Goal: Task Accomplishment & Management: Complete application form

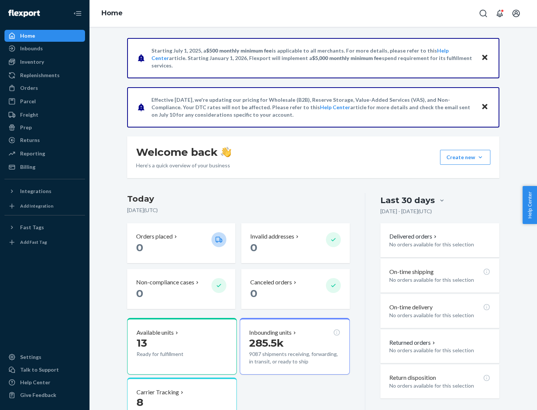
click at [480, 157] on button "Create new Create new inbound Create new order Create new product" at bounding box center [465, 157] width 50 height 15
click at [45, 48] on div "Inbounds" at bounding box center [44, 48] width 79 height 10
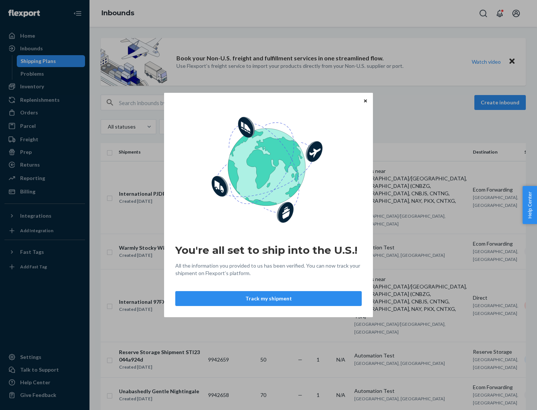
click at [268, 299] on button "Track my shipment" at bounding box center [268, 298] width 186 height 15
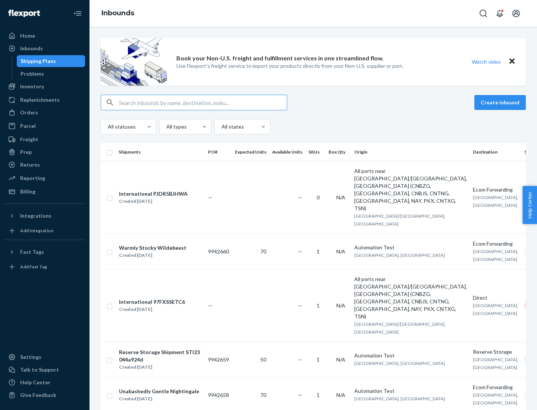
click at [501, 103] on button "Create inbound" at bounding box center [499, 102] width 51 height 15
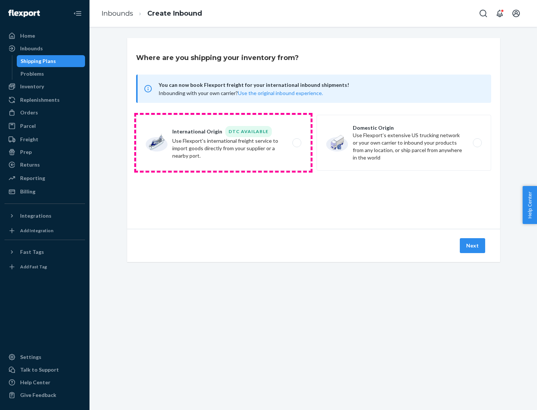
click at [223, 143] on label "International Origin DTC Available Use Flexport's international freight service…" at bounding box center [223, 143] width 174 height 56
click at [296, 143] on input "International Origin DTC Available Use Flexport's international freight service…" at bounding box center [298, 143] width 5 height 5
radio input "true"
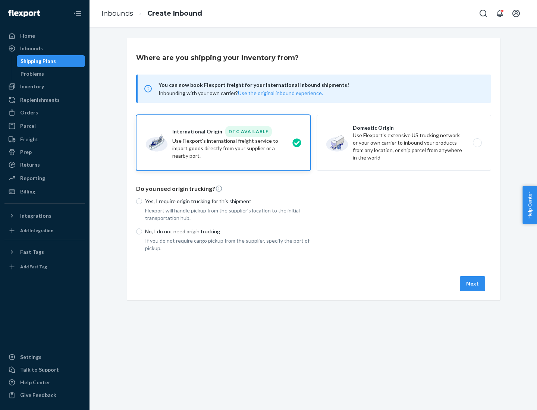
click at [228, 231] on p "No, I do not need origin trucking" at bounding box center [228, 231] width 166 height 7
click at [142, 231] on input "No, I do not need origin trucking" at bounding box center [139, 232] width 6 height 6
radio input "true"
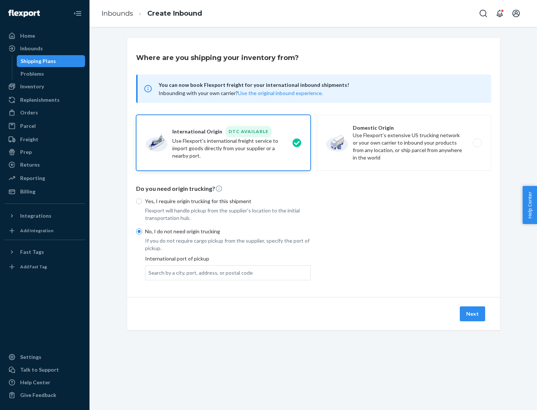
click at [199, 272] on div "Search by a city, port, address, or postal code" at bounding box center [200, 272] width 104 height 7
click at [149, 272] on input "Search by a city, port, address, or postal code" at bounding box center [148, 272] width 1 height 7
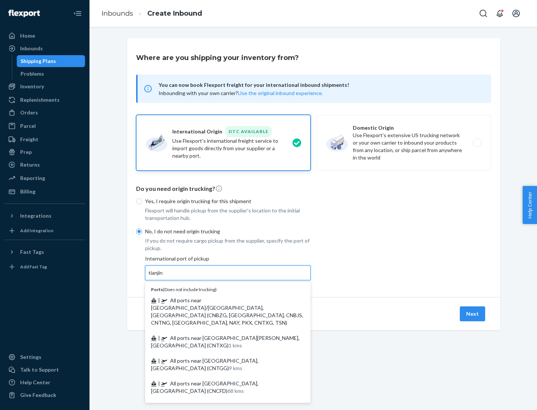
click at [220, 300] on span "| All ports near [GEOGRAPHIC_DATA]/[GEOGRAPHIC_DATA], [GEOGRAPHIC_DATA] (CNBZG,…" at bounding box center [227, 311] width 152 height 29
click at [164, 277] on input "tianjin" at bounding box center [155, 272] width 15 height 7
type input "All ports near [GEOGRAPHIC_DATA]/[GEOGRAPHIC_DATA], [GEOGRAPHIC_DATA] (CNBZG, […"
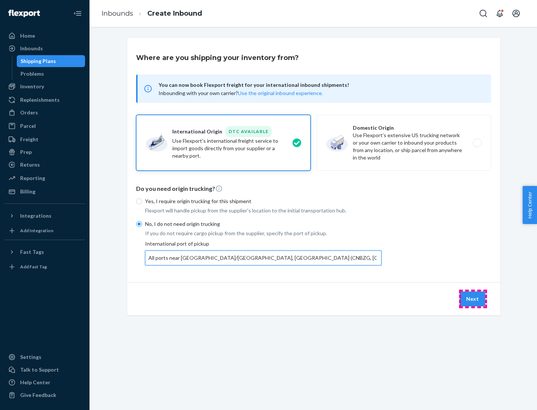
click at [473, 299] on button "Next" at bounding box center [472, 299] width 25 height 15
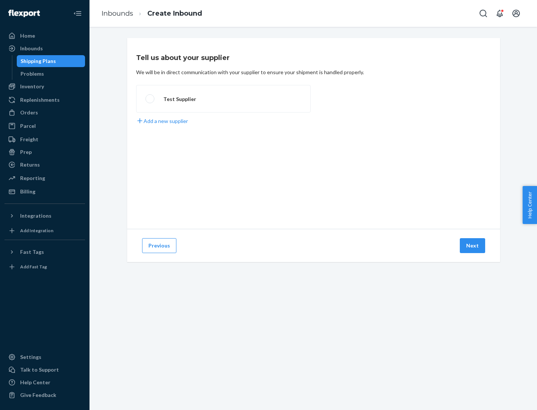
click at [223, 99] on label "Test Supplier" at bounding box center [223, 99] width 174 height 28
click at [150, 99] on input "Test Supplier" at bounding box center [147, 99] width 5 height 5
radio input "true"
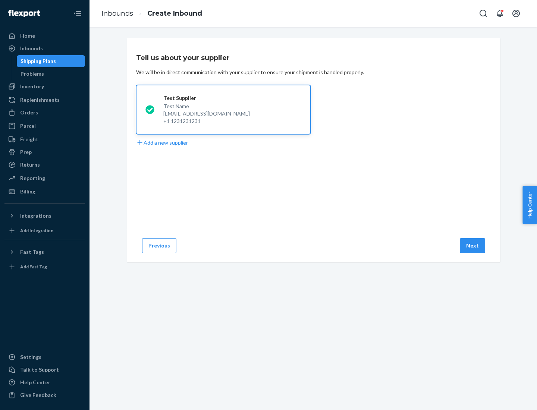
click at [473, 246] on button "Next" at bounding box center [472, 245] width 25 height 15
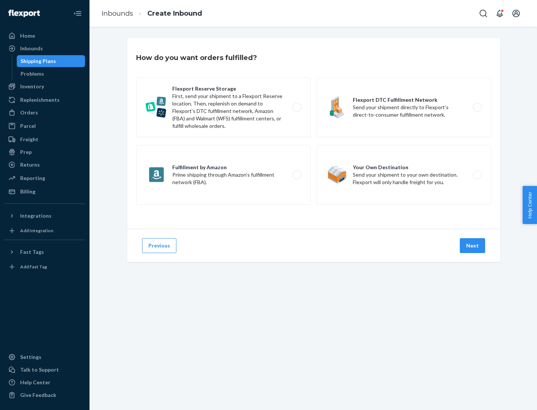
click at [223, 107] on label "Flexport Reserve Storage First, send your shipment to a Flexport Reserve locati…" at bounding box center [223, 108] width 174 height 60
click at [296, 107] on input "Flexport Reserve Storage First, send your shipment to a Flexport Reserve locati…" at bounding box center [298, 107] width 5 height 5
radio input "true"
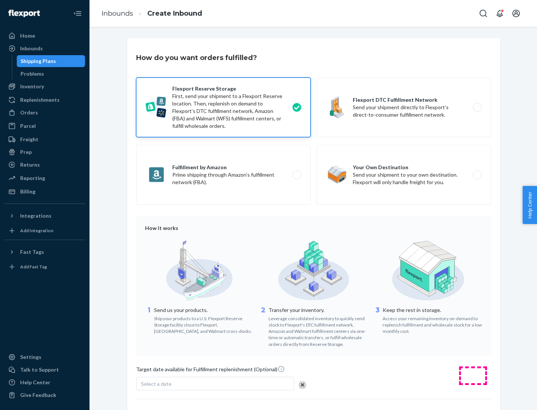
scroll to position [61, 0]
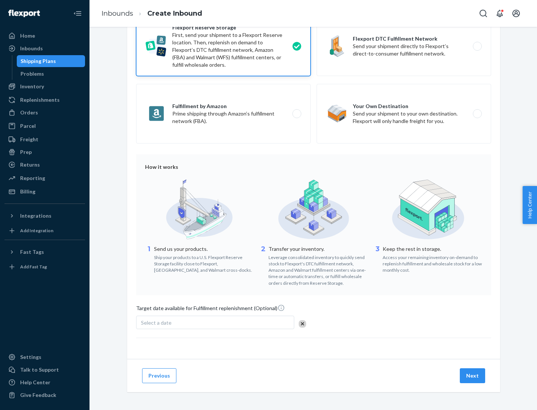
click at [473, 375] on button "Next" at bounding box center [472, 375] width 25 height 15
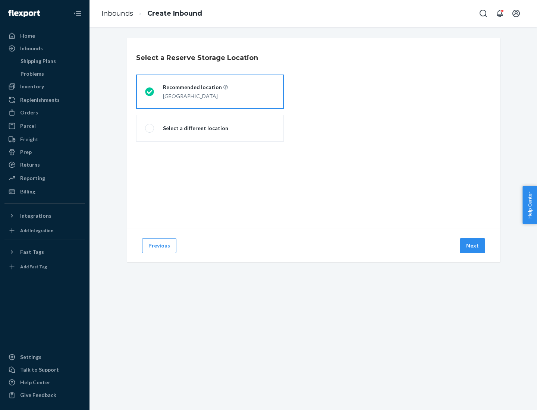
click at [210, 92] on div "[GEOGRAPHIC_DATA]" at bounding box center [195, 95] width 65 height 9
click at [150, 92] on input "Recommended location [GEOGRAPHIC_DATA]" at bounding box center [147, 91] width 5 height 5
click at [473, 246] on button "Next" at bounding box center [472, 245] width 25 height 15
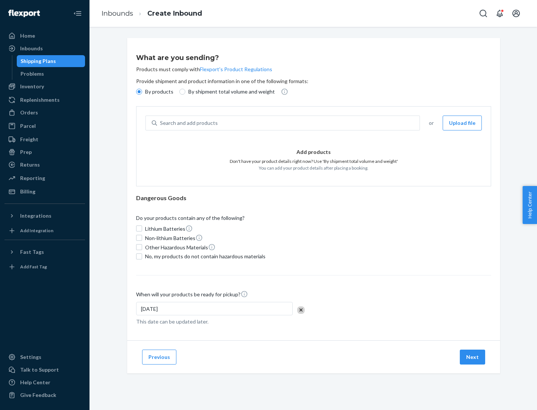
click at [289, 123] on div "Search and add products" at bounding box center [288, 122] width 262 height 13
click at [161, 123] on input "Search and add products" at bounding box center [160, 122] width 1 height 7
click at [181, 92] on input "By shipment total volume and weight" at bounding box center [182, 92] width 6 height 6
radio input "true"
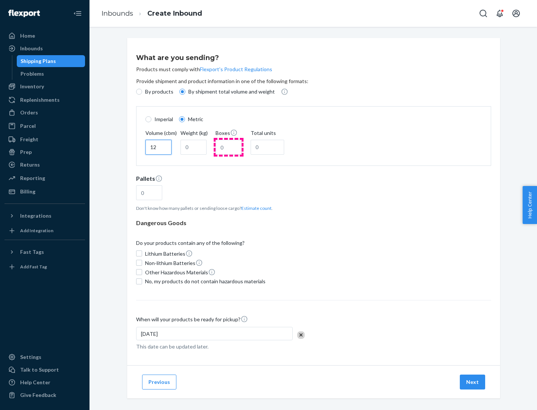
type input "12"
type input "22"
type input "222"
type input "121"
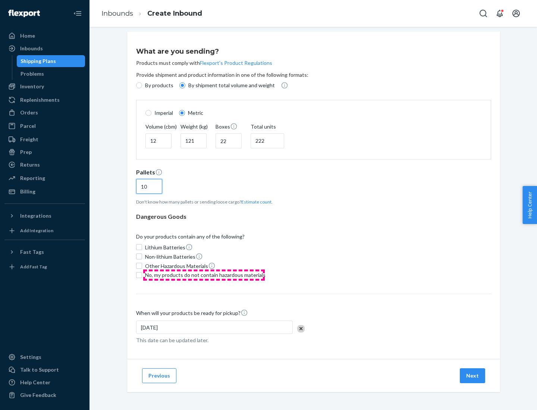
type input "10"
click at [204, 275] on span "No, my products do not contain hazardous materials" at bounding box center [205, 274] width 120 height 7
click at [142, 275] on input "No, my products do not contain hazardous materials" at bounding box center [139, 275] width 6 height 6
checkbox input "true"
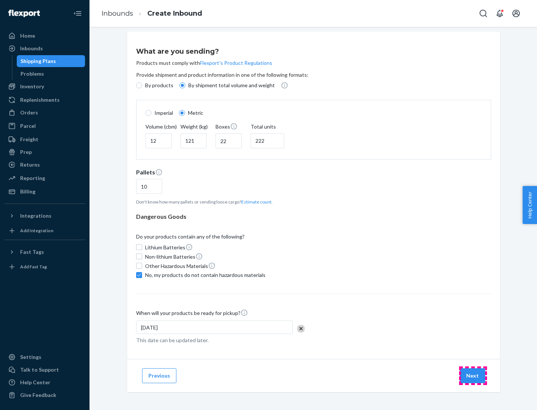
click at [473, 375] on button "Next" at bounding box center [472, 375] width 25 height 15
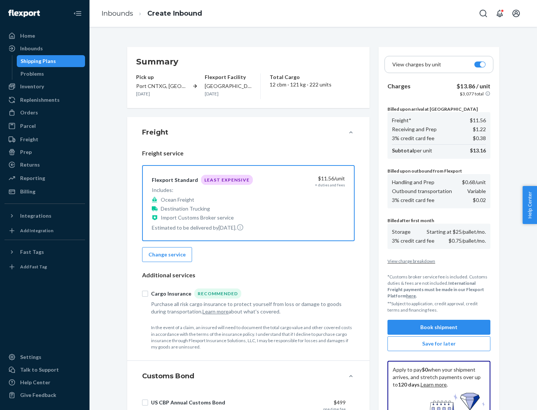
scroll to position [109, 0]
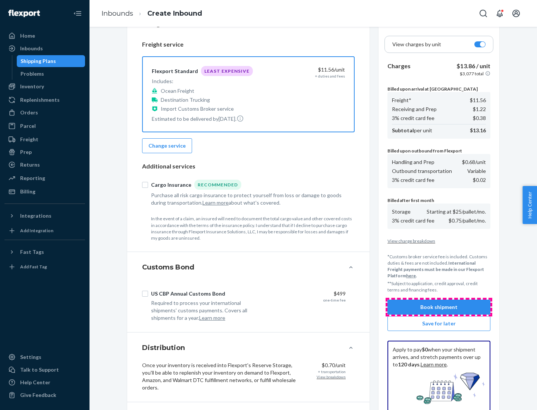
click at [439, 307] on button "Book shipment" at bounding box center [438, 307] width 103 height 15
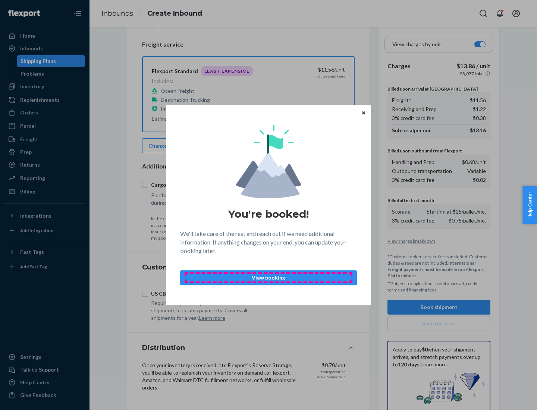
click at [268, 277] on p "View booking" at bounding box center [268, 277] width 164 height 7
